Goal: Task Accomplishment & Management: Manage account settings

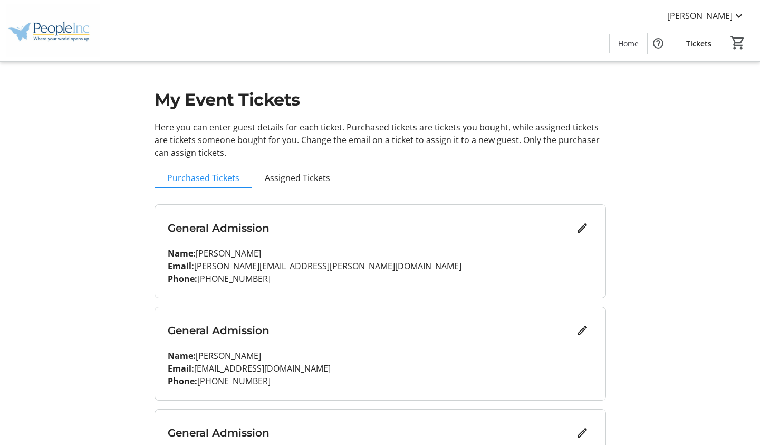
click at [383, 352] on p "Name: [PERSON_NAME]" at bounding box center [380, 355] width 425 height 13
click at [299, 178] on span "Assigned Tickets" at bounding box center [297, 178] width 65 height 8
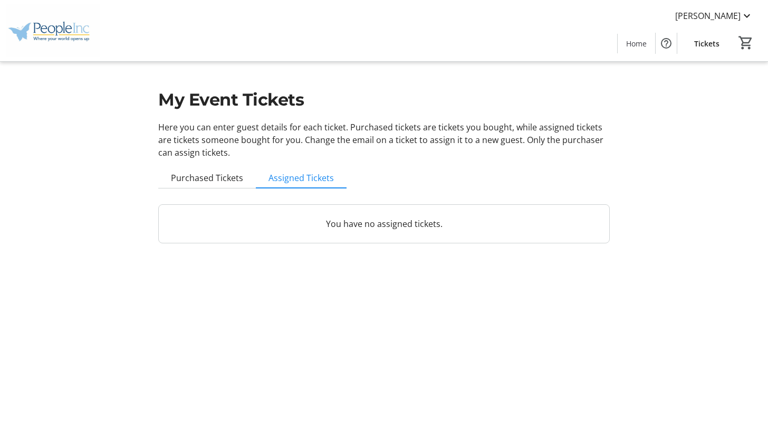
click at [234, 227] on p "You have no assigned tickets." at bounding box center [383, 223] width 425 height 13
click at [200, 179] on span "Purchased Tickets" at bounding box center [207, 178] width 72 height 8
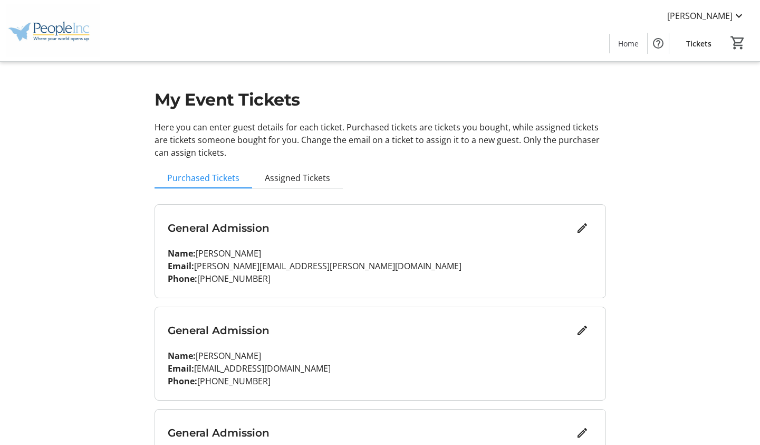
click at [474, 356] on p "Name: [PERSON_NAME]" at bounding box center [380, 355] width 425 height 13
click at [580, 334] on mat-icon "Edit" at bounding box center [582, 330] width 13 height 13
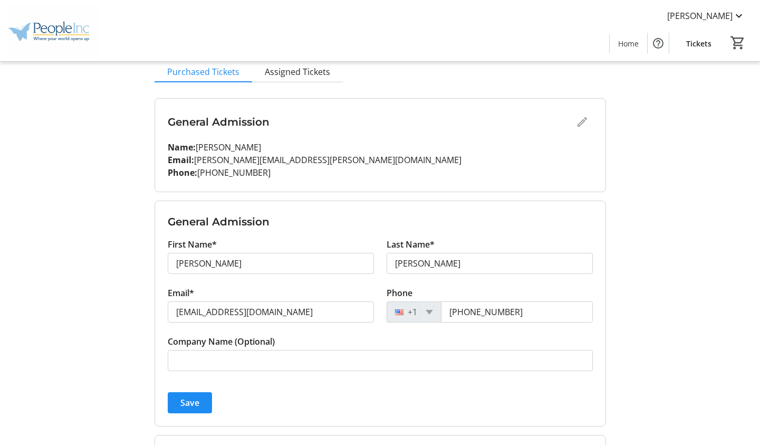
scroll to position [106, 0]
click at [198, 399] on span "Save" at bounding box center [189, 403] width 19 height 13
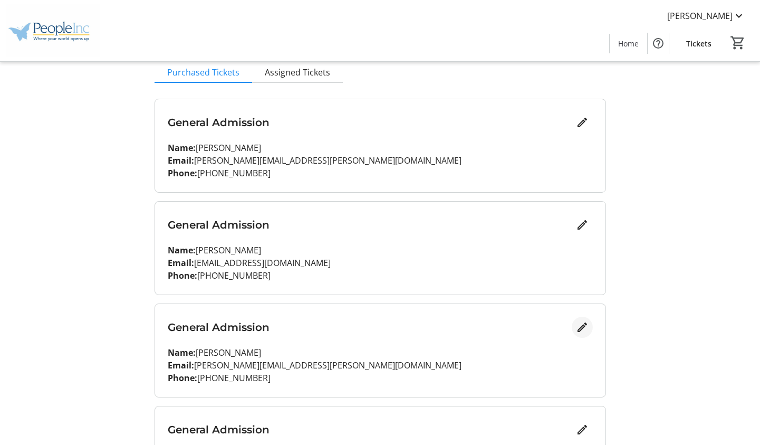
click at [581, 332] on mat-icon "Edit" at bounding box center [582, 327] width 13 height 13
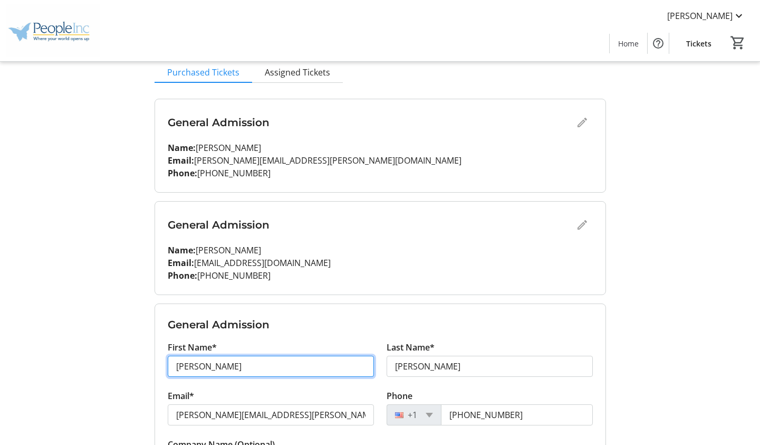
drag, startPoint x: 216, startPoint y: 364, endPoint x: 109, endPoint y: 362, distance: 106.6
click at [109, 362] on div "My Event Tickets Here you can enter guest details for each ticket. Purchased ti…" at bounding box center [380, 283] width 696 height 779
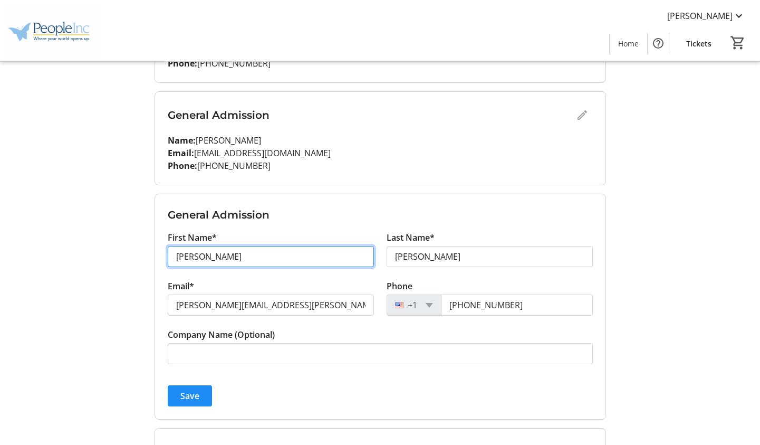
scroll to position [317, 0]
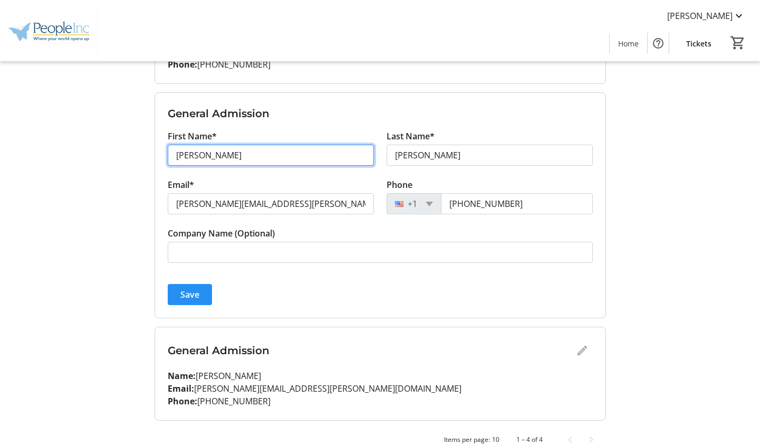
type input "[PERSON_NAME]"
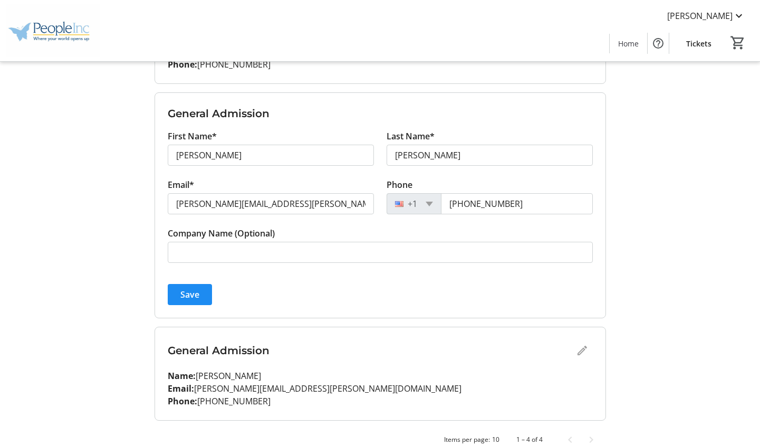
click at [188, 296] on span "Save" at bounding box center [189, 294] width 19 height 13
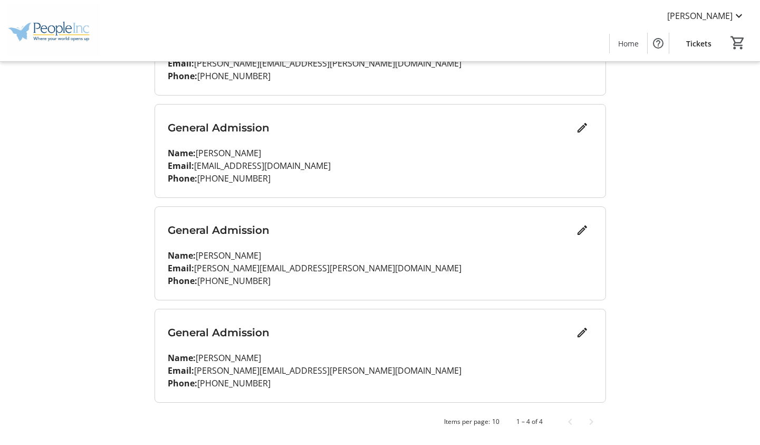
scroll to position [203, 0]
click at [582, 330] on mat-icon "Edit" at bounding box center [582, 332] width 13 height 13
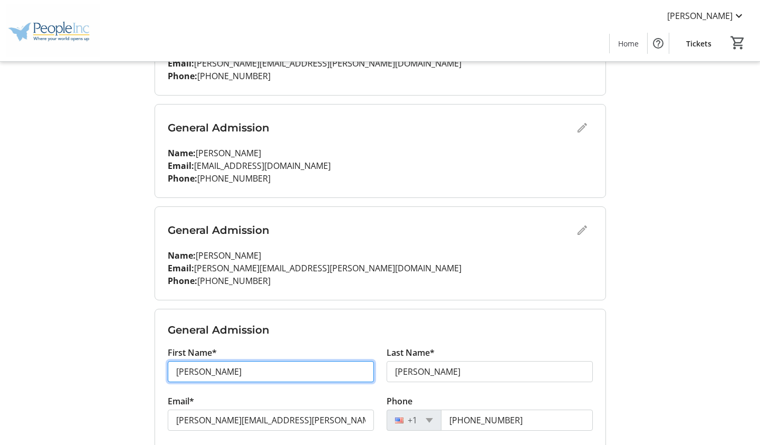
drag, startPoint x: 238, startPoint y: 374, endPoint x: 146, endPoint y: 364, distance: 92.9
click at [146, 364] on div "My Event Tickets Here you can enter guest details for each ticket. Purchased ti…" at bounding box center [380, 186] width 696 height 779
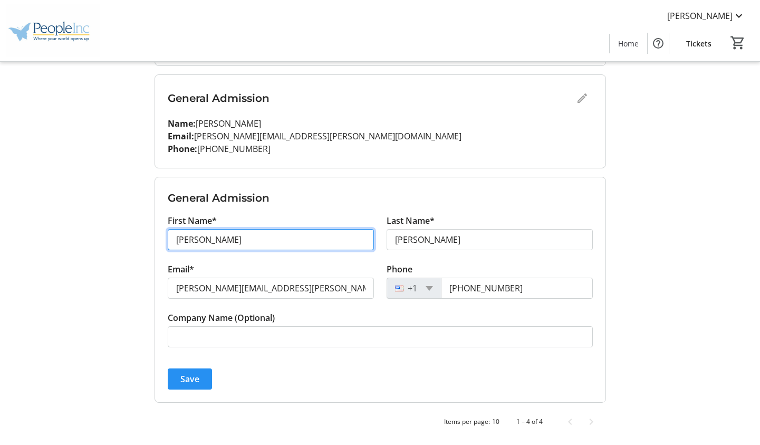
type input "[PERSON_NAME]"
click at [186, 384] on span "Save" at bounding box center [189, 378] width 19 height 13
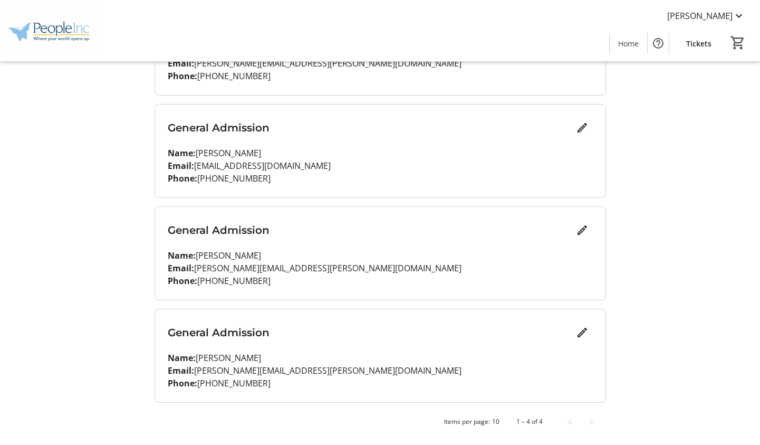
click at [398, 353] on p "Name: [PERSON_NAME]" at bounding box center [380, 357] width 425 height 13
click at [398, 352] on p "Name: [PERSON_NAME]" at bounding box center [380, 357] width 425 height 13
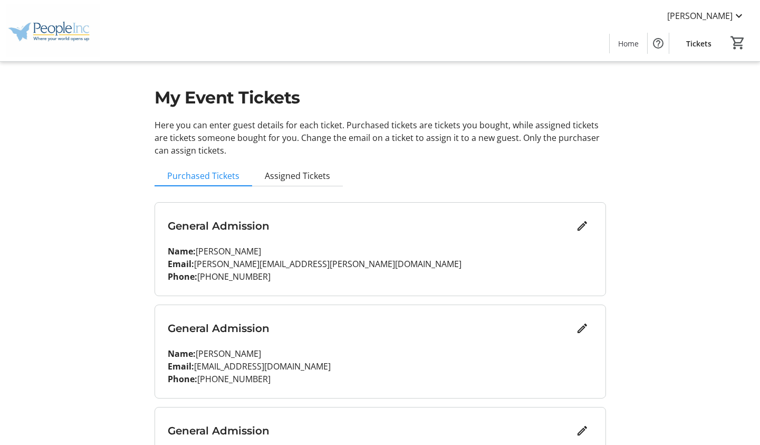
scroll to position [0, 0]
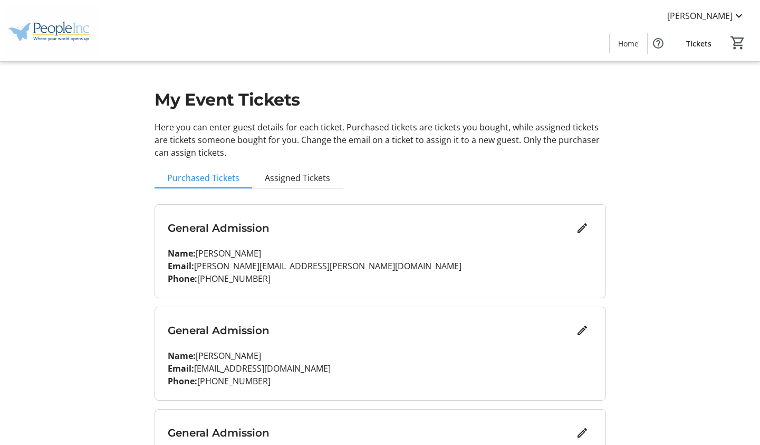
click at [446, 280] on p "Phone: [PHONE_NUMBER]" at bounding box center [380, 278] width 425 height 13
click at [696, 38] on span "Tickets" at bounding box center [698, 43] width 25 height 11
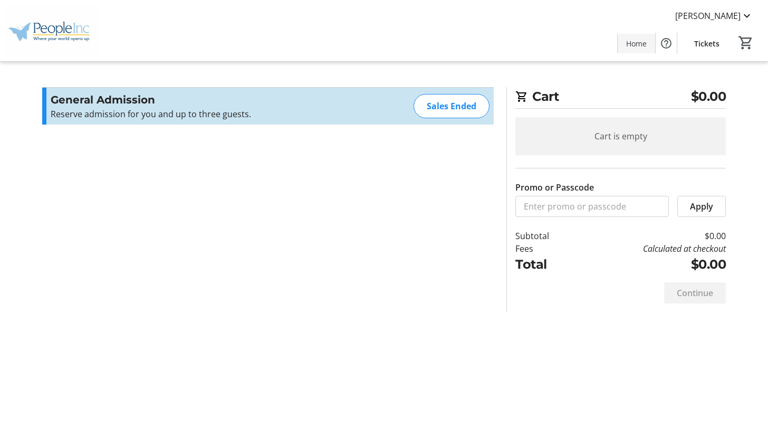
click at [648, 47] on span at bounding box center [636, 43] width 37 height 25
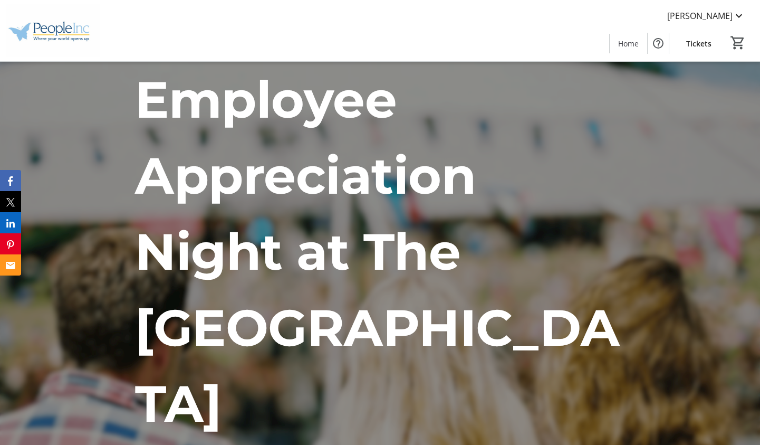
click at [744, 13] on mat-icon at bounding box center [739, 15] width 13 height 13
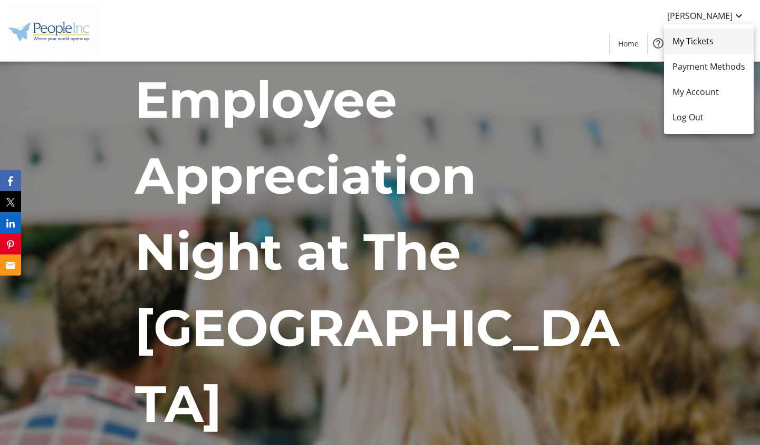
click at [713, 45] on span "My Tickets" at bounding box center [709, 41] width 73 height 13
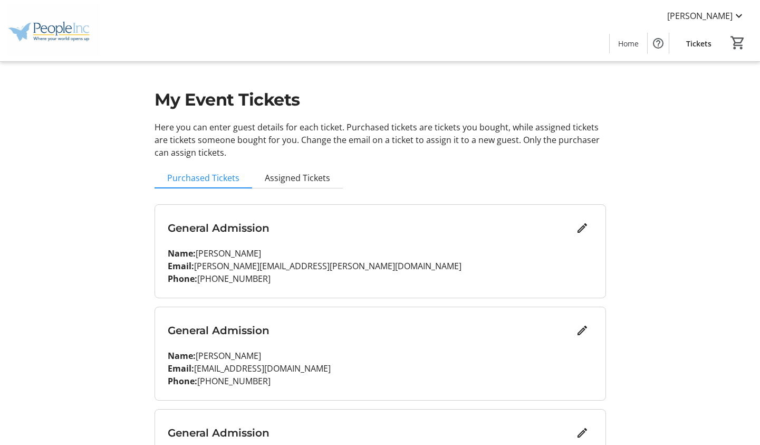
click at [385, 259] on p "Name: [PERSON_NAME]" at bounding box center [380, 253] width 425 height 13
click at [688, 43] on span "Tickets" at bounding box center [698, 43] width 25 height 11
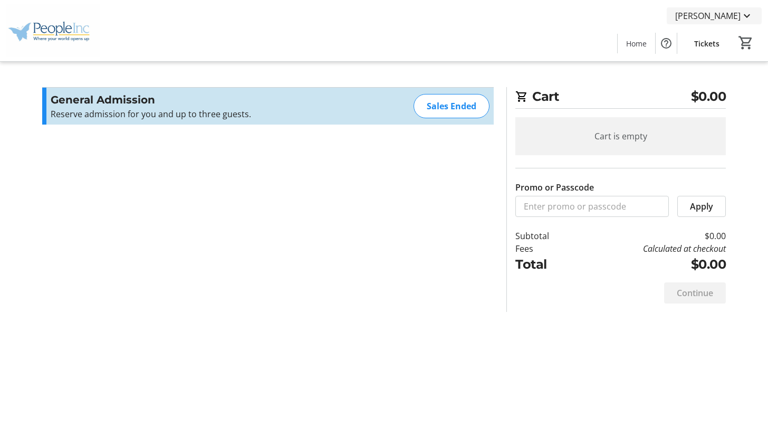
click at [720, 12] on span "[PERSON_NAME]" at bounding box center [707, 15] width 65 height 13
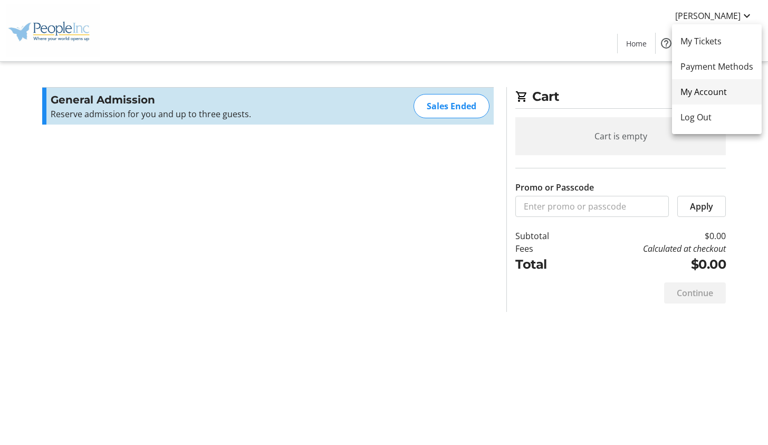
click at [706, 84] on link "My Account" at bounding box center [717, 91] width 90 height 25
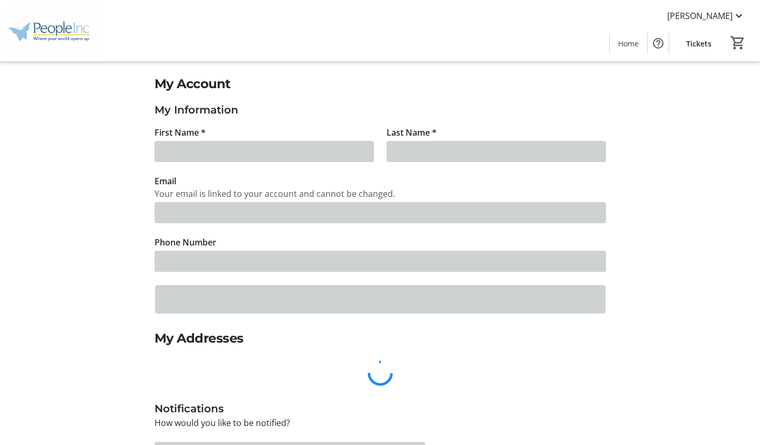
type input "[PERSON_NAME]"
type input "[PERSON_NAME][EMAIL_ADDRESS][PERSON_NAME][DOMAIN_NAME]"
type input "[PHONE_NUMBER]"
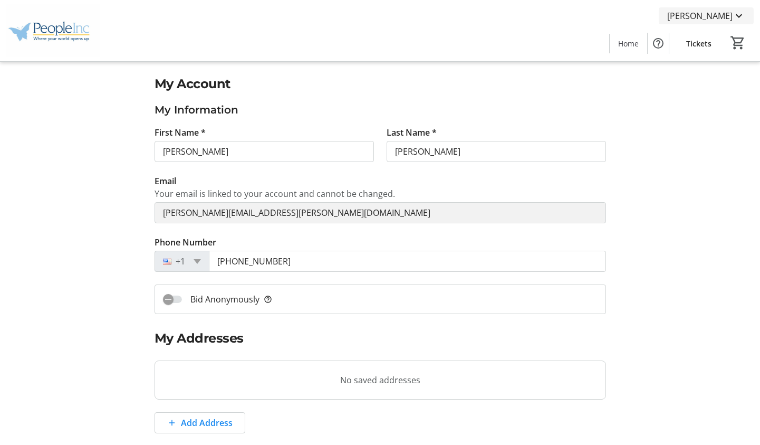
click at [706, 17] on span "[PERSON_NAME]" at bounding box center [699, 15] width 65 height 13
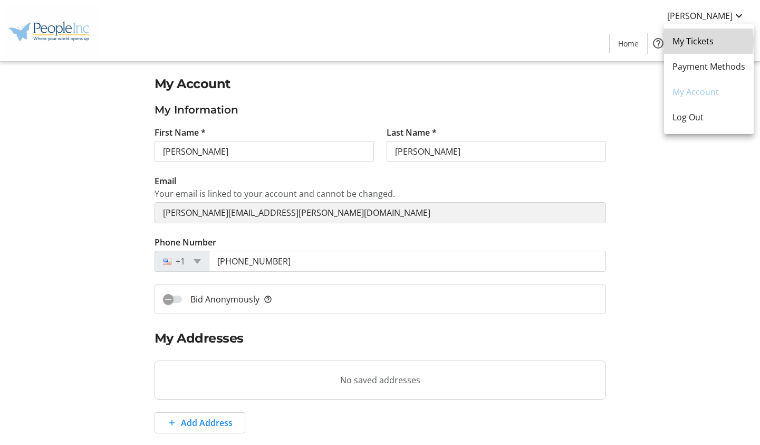
click at [694, 41] on span "My Tickets" at bounding box center [709, 41] width 73 height 13
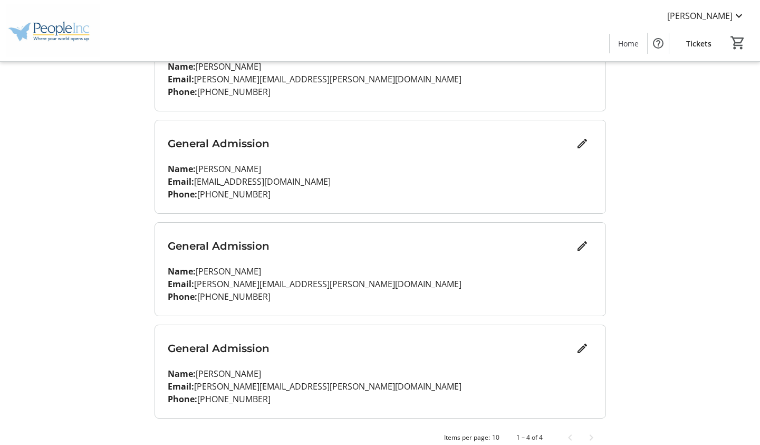
scroll to position [203, 0]
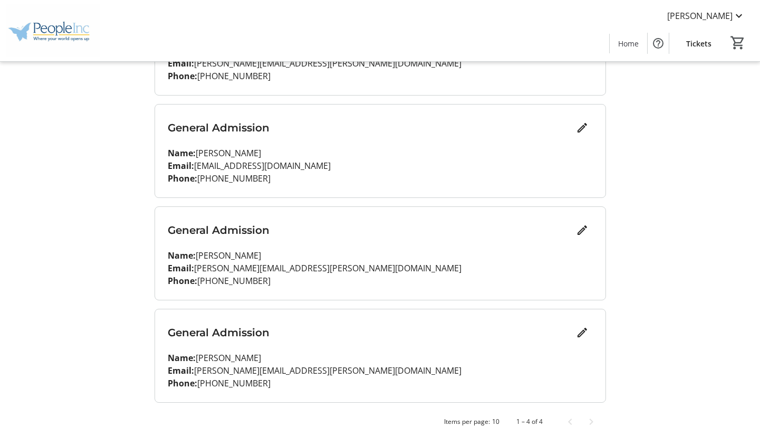
click at [400, 358] on p "Name: [PERSON_NAME]" at bounding box center [380, 357] width 425 height 13
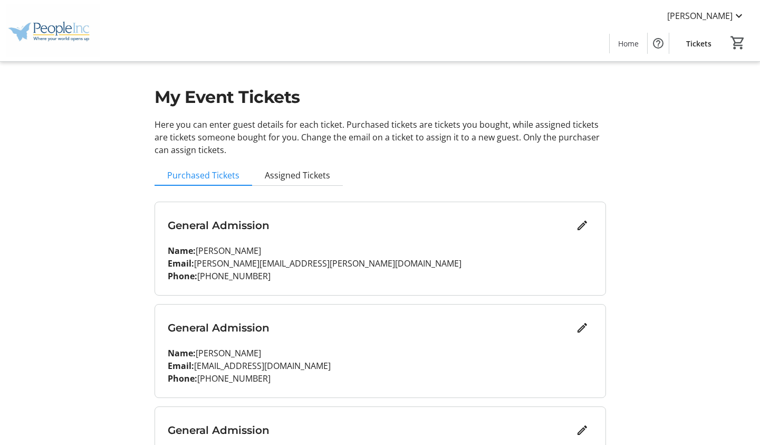
scroll to position [0, 0]
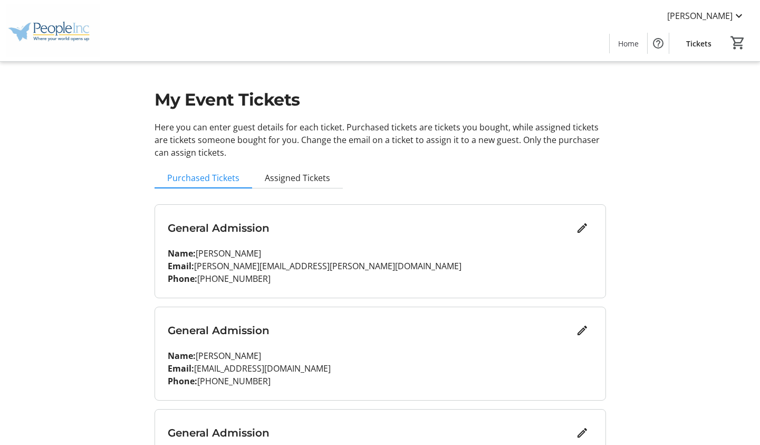
click at [34, 399] on div "My Event Tickets Here you can enter guest details for each ticket. Purchased ti…" at bounding box center [380, 323] width 696 height 647
